Goal: Task Accomplishment & Management: Use online tool/utility

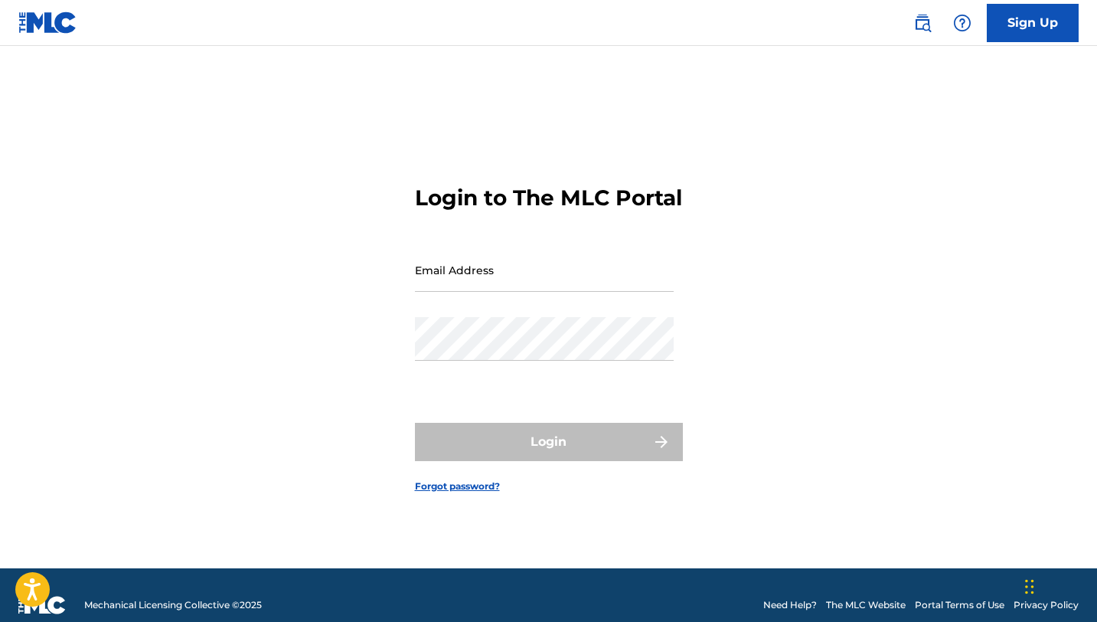
click at [543, 290] on input "Email Address" at bounding box center [544, 270] width 259 height 44
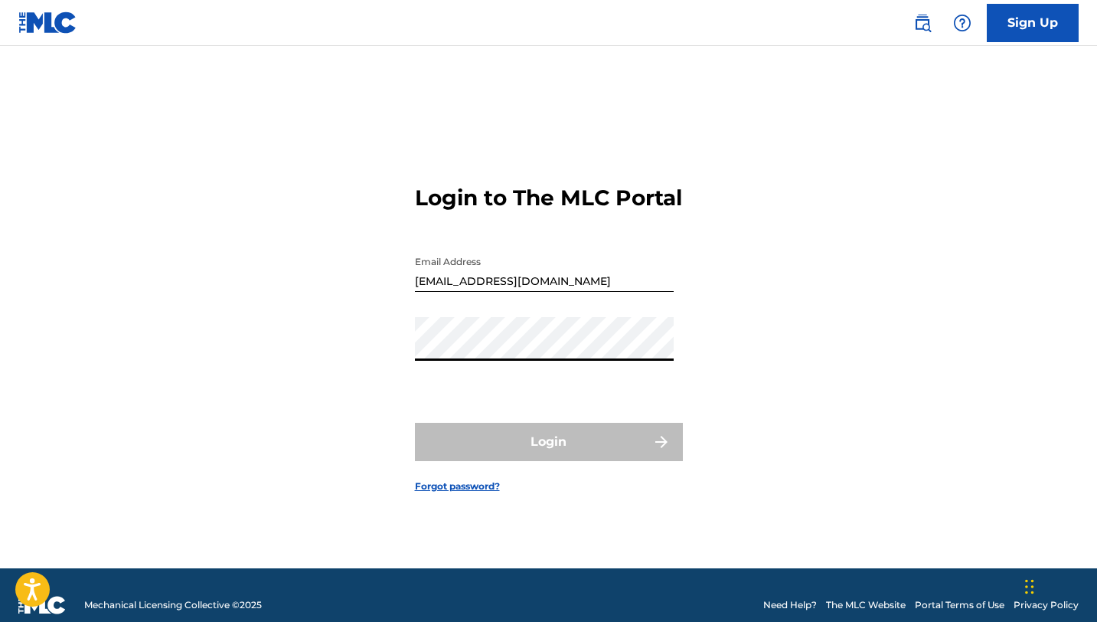
type input "[EMAIL_ADDRESS][DOMAIN_NAME]"
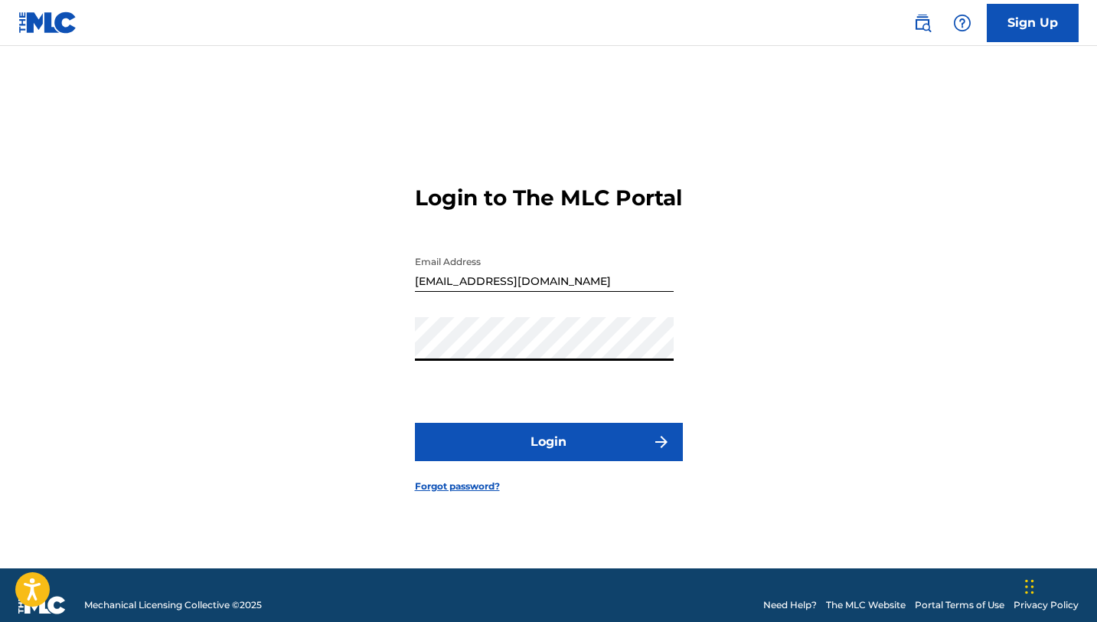
click at [517, 447] on button "Login" at bounding box center [549, 442] width 268 height 38
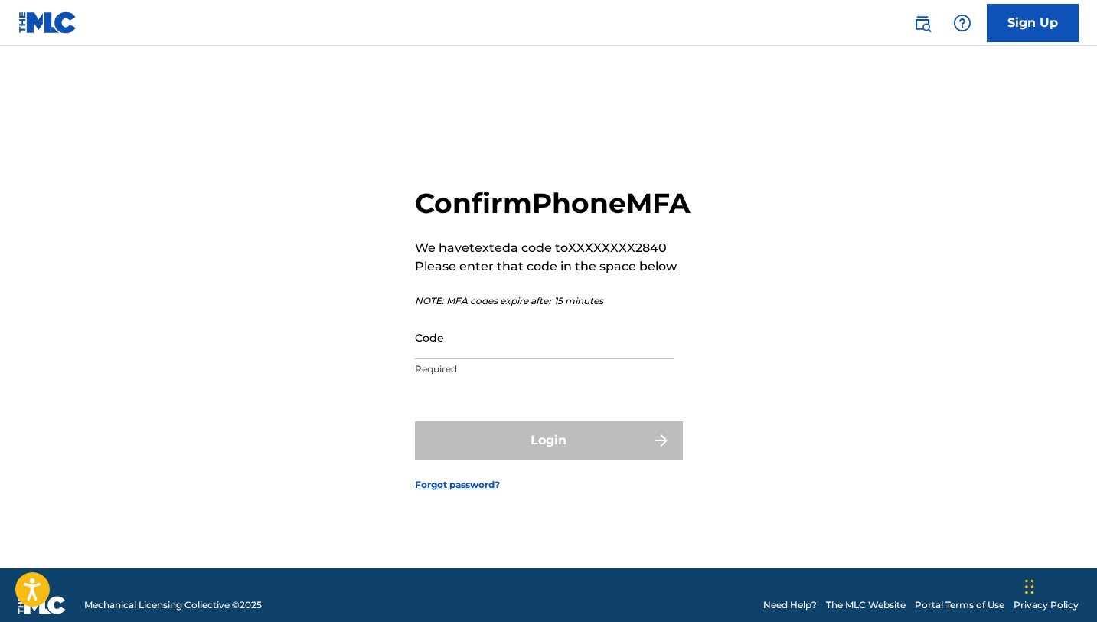
click at [573, 357] on input "Code" at bounding box center [544, 337] width 259 height 44
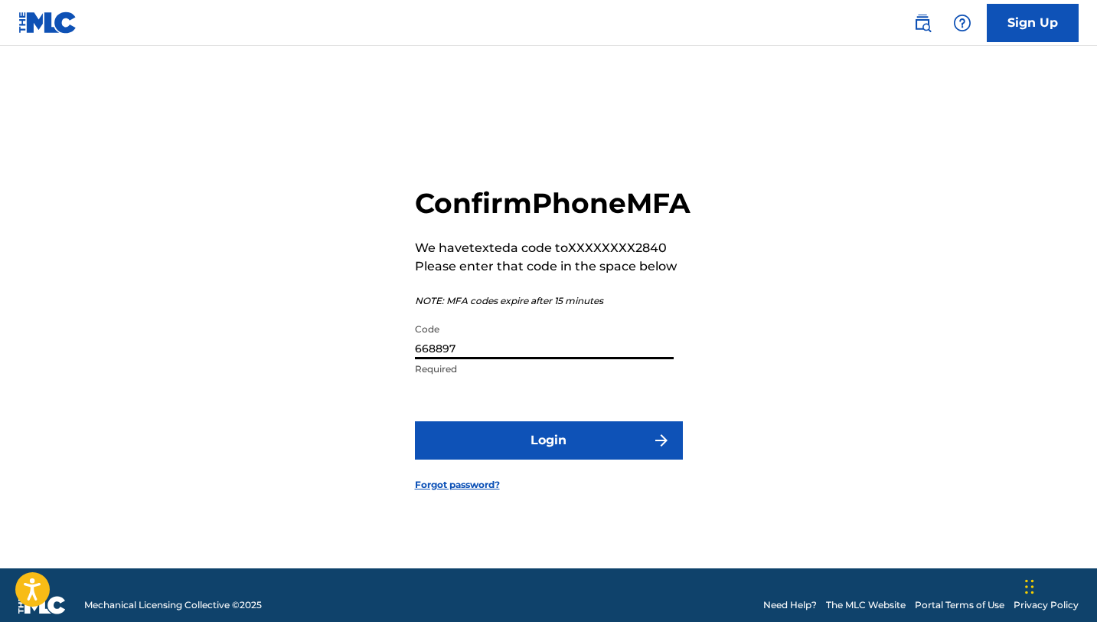
type input "668897"
click at [570, 459] on button "Login" at bounding box center [549, 440] width 268 height 38
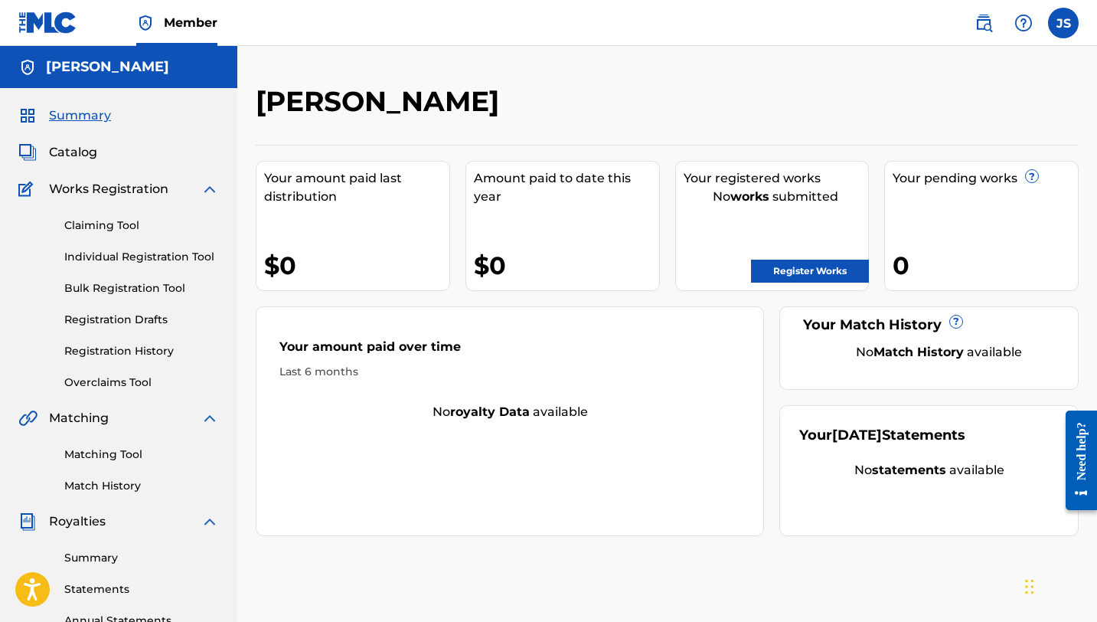
click at [119, 224] on link "Claiming Tool" at bounding box center [141, 225] width 155 height 16
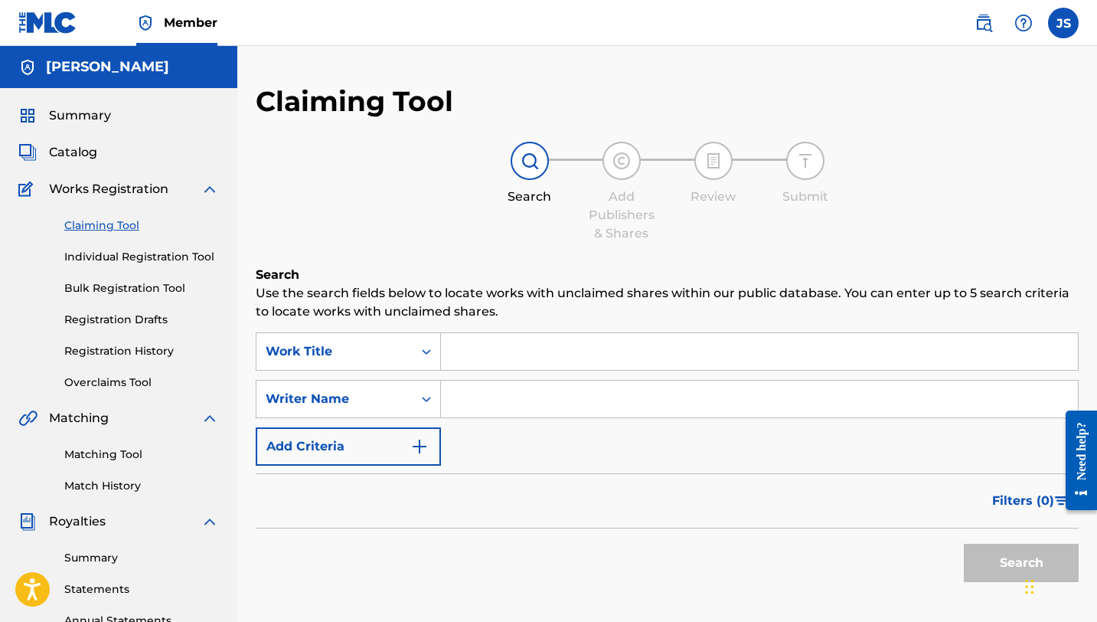
click at [473, 397] on input "Search Form" at bounding box center [759, 399] width 637 height 37
type input "[PERSON_NAME]"
click at [989, 559] on button "Search" at bounding box center [1021, 563] width 115 height 38
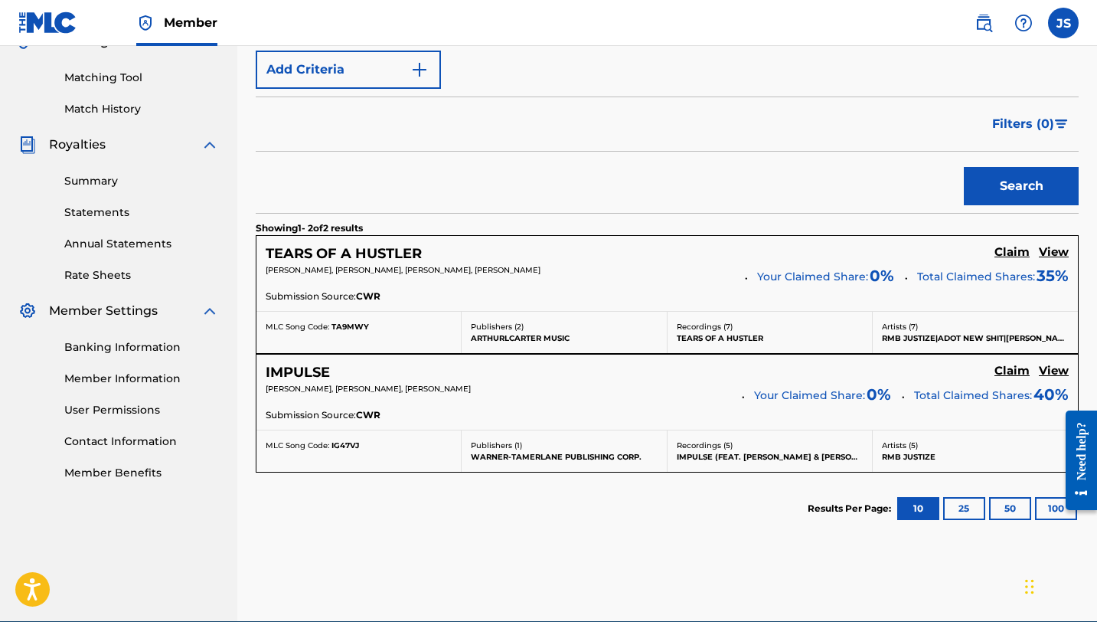
scroll to position [381, 0]
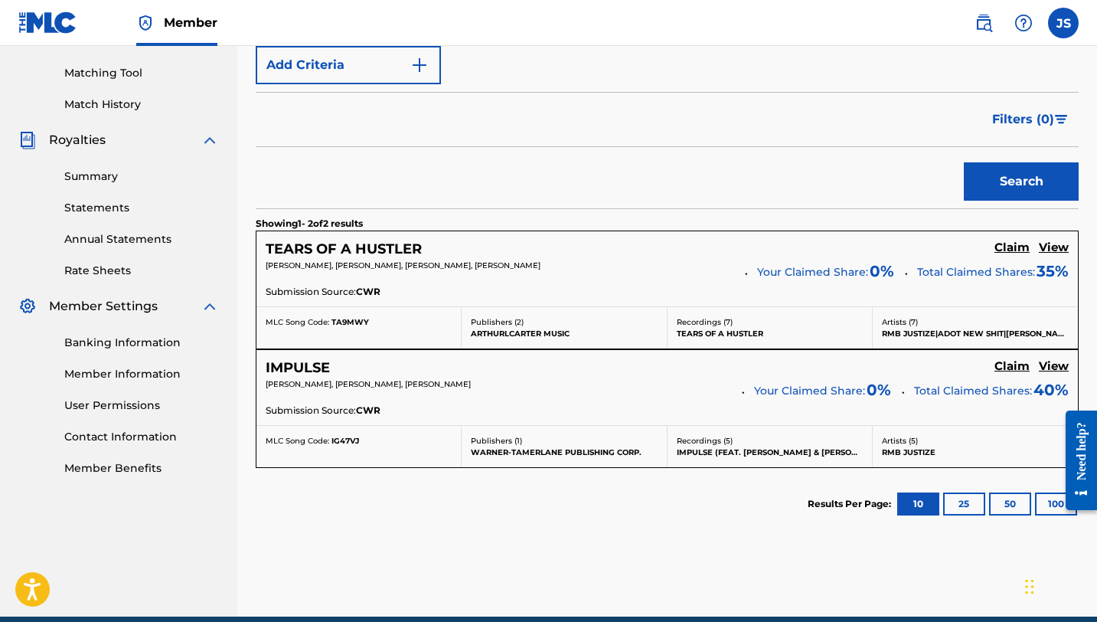
click at [1012, 245] on h5 "Claim" at bounding box center [1012, 247] width 35 height 15
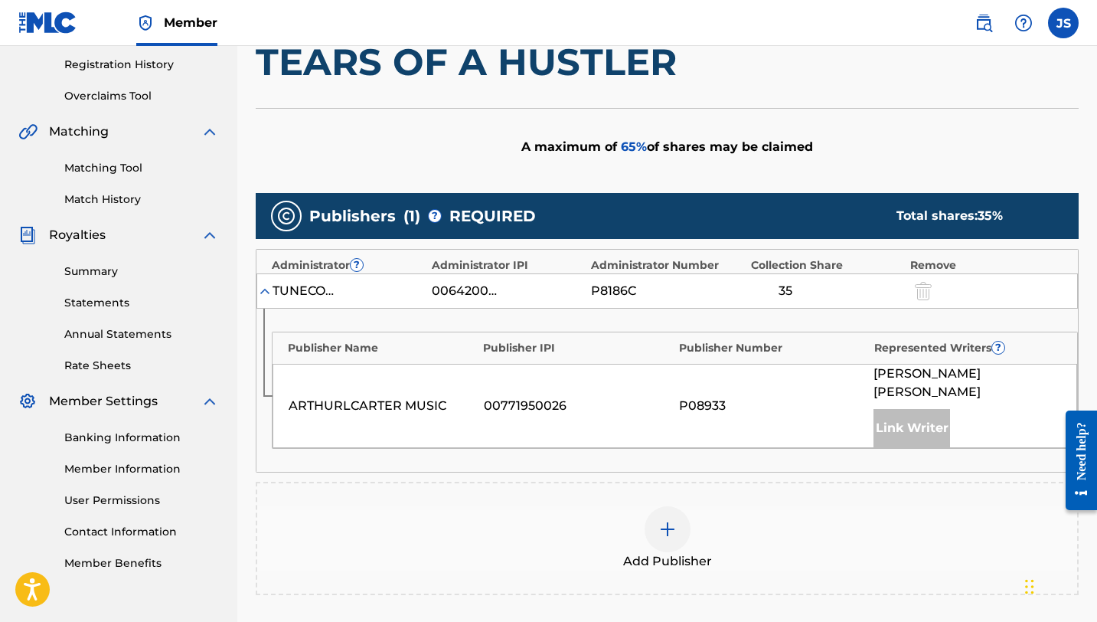
scroll to position [283, 0]
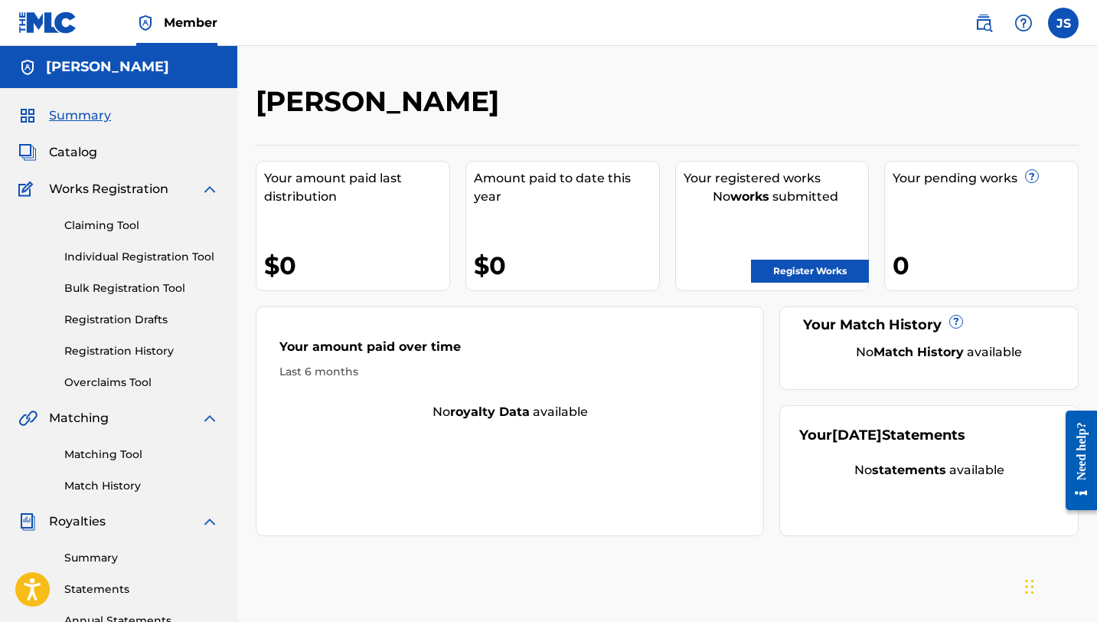
click at [144, 220] on link "Claiming Tool" at bounding box center [141, 225] width 155 height 16
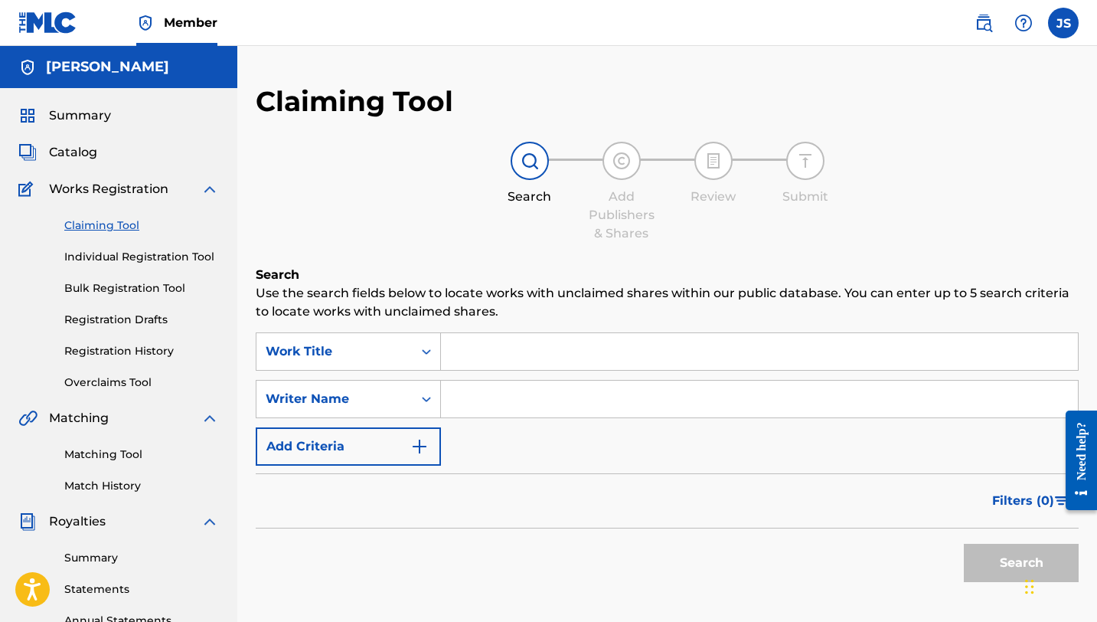
click at [564, 400] on input "Search Form" at bounding box center [759, 399] width 637 height 37
type input "[PERSON_NAME]"
click at [964, 544] on button "Search" at bounding box center [1021, 563] width 115 height 38
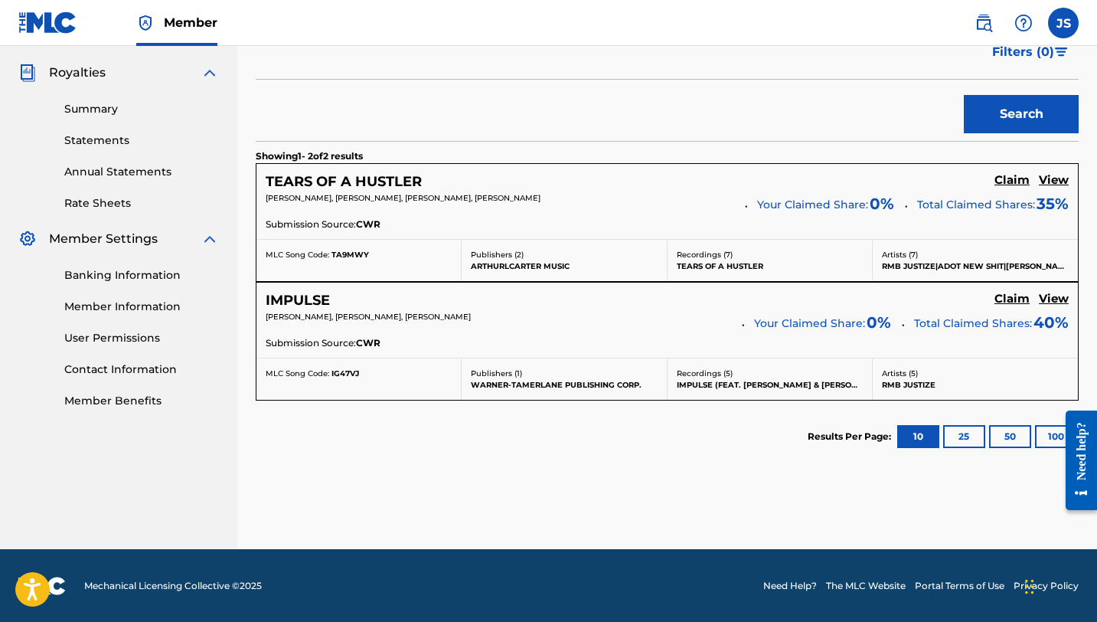
scroll to position [449, 0]
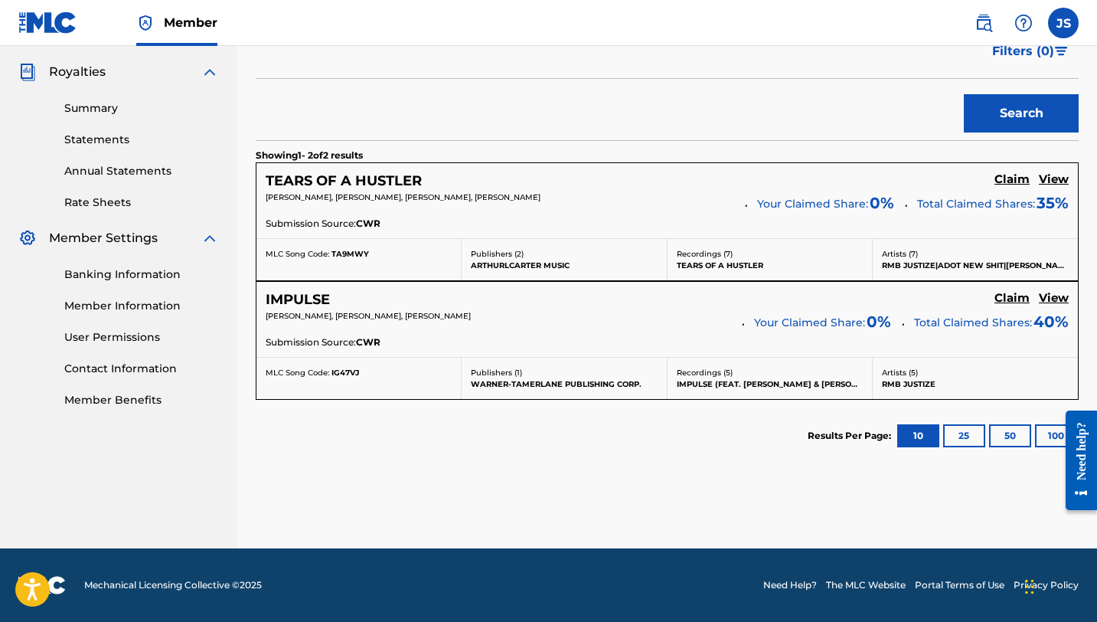
click at [1017, 187] on h5 "Claim" at bounding box center [1012, 179] width 35 height 15
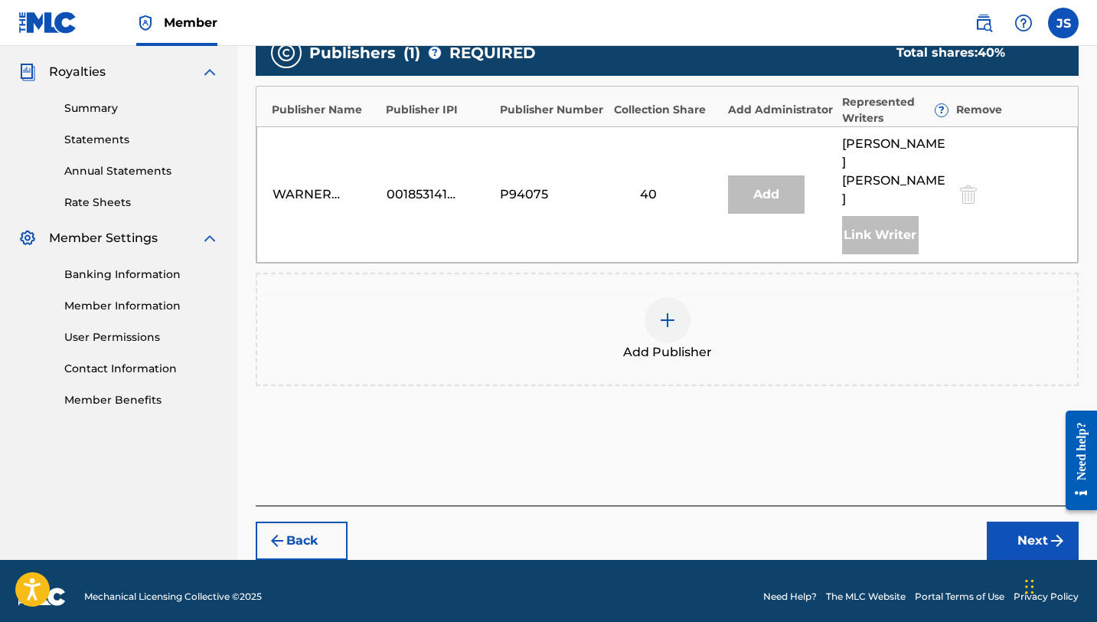
scroll to position [406, 0]
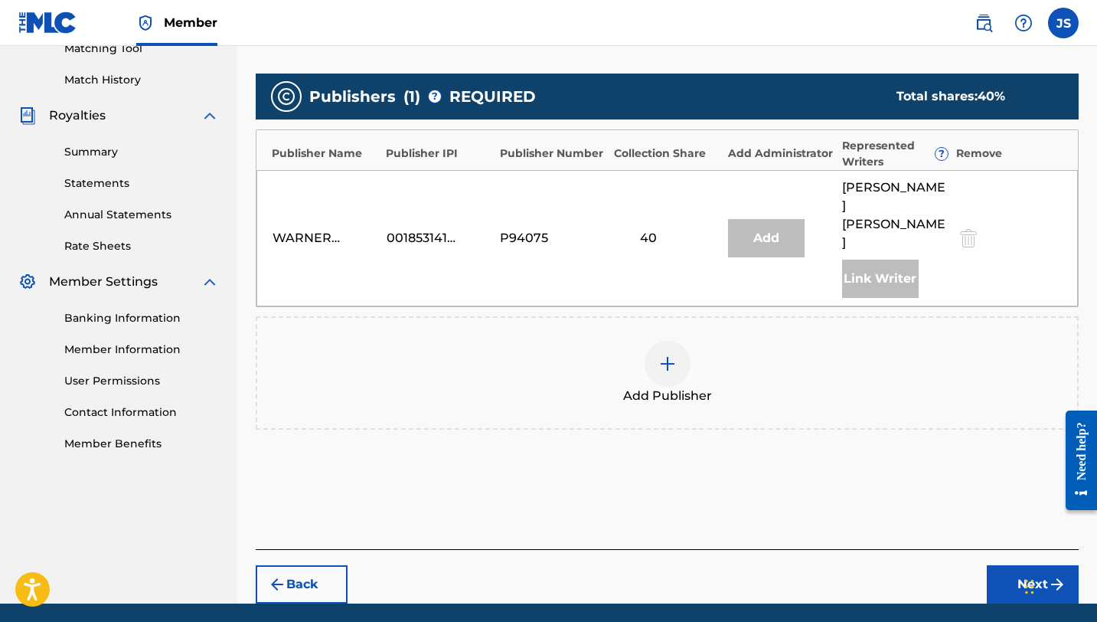
click at [659, 355] on img at bounding box center [668, 364] width 18 height 18
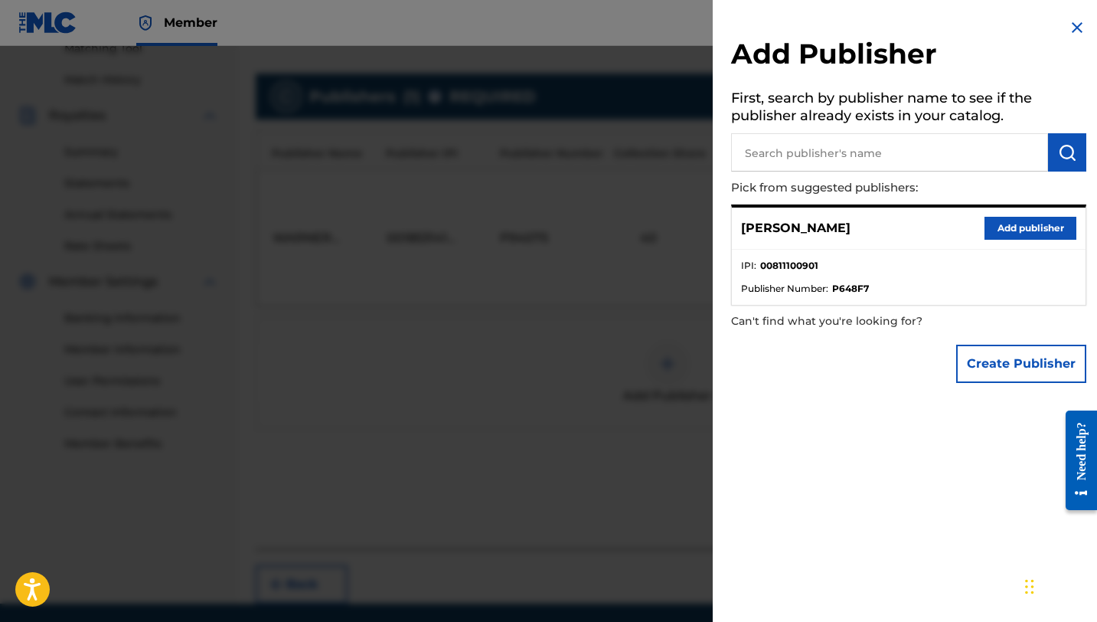
click at [1021, 371] on button "Create Publisher" at bounding box center [1021, 364] width 130 height 38
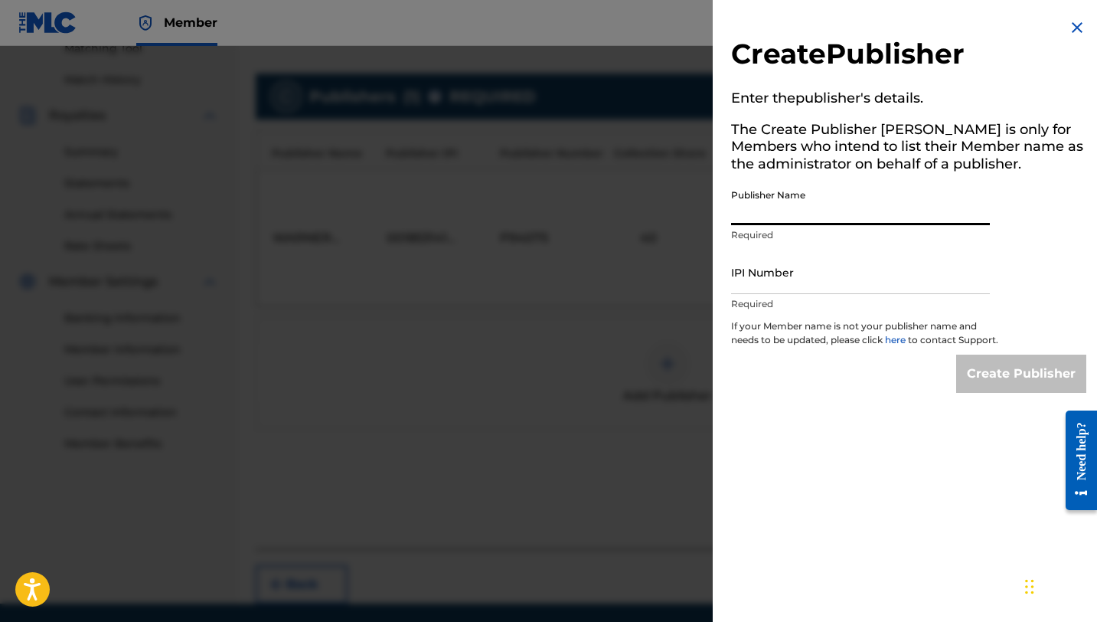
click at [873, 203] on input "Publisher Name" at bounding box center [860, 203] width 259 height 44
drag, startPoint x: 806, startPoint y: 212, endPoint x: 765, endPoint y: 212, distance: 40.6
click at [765, 212] on input "[PERSON_NAME] Music" at bounding box center [860, 203] width 259 height 44
type input "Jaszy Music"
click at [763, 286] on input "IPI Number" at bounding box center [860, 272] width 259 height 44
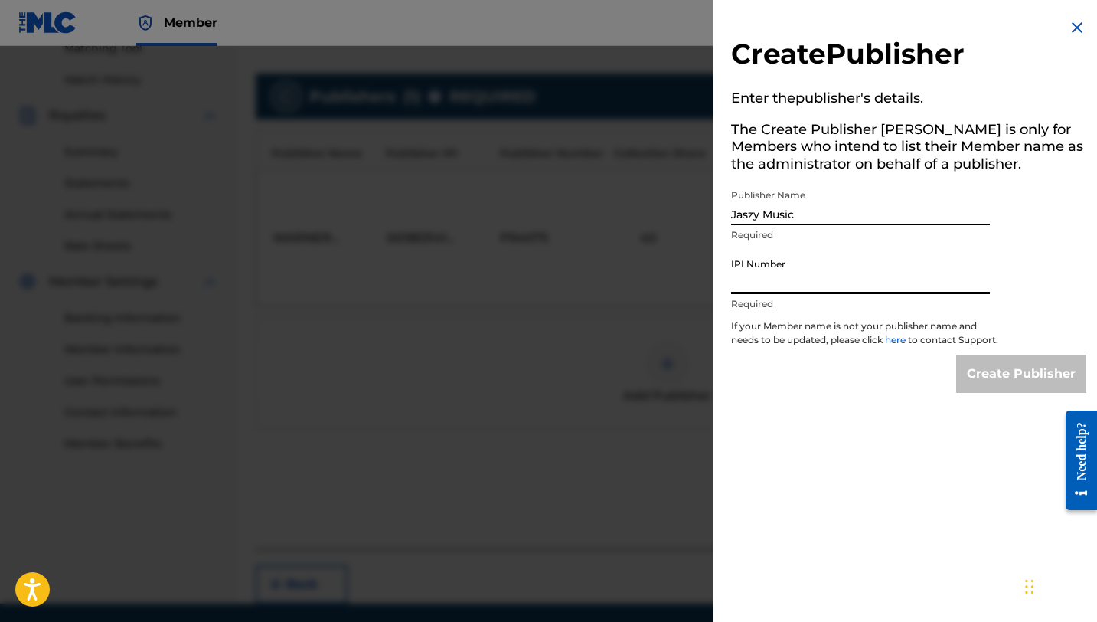
click at [754, 390] on div "Create Publisher" at bounding box center [908, 374] width 355 height 38
click at [1074, 24] on img at bounding box center [1077, 27] width 18 height 18
